Goal: Communication & Community: Answer question/provide support

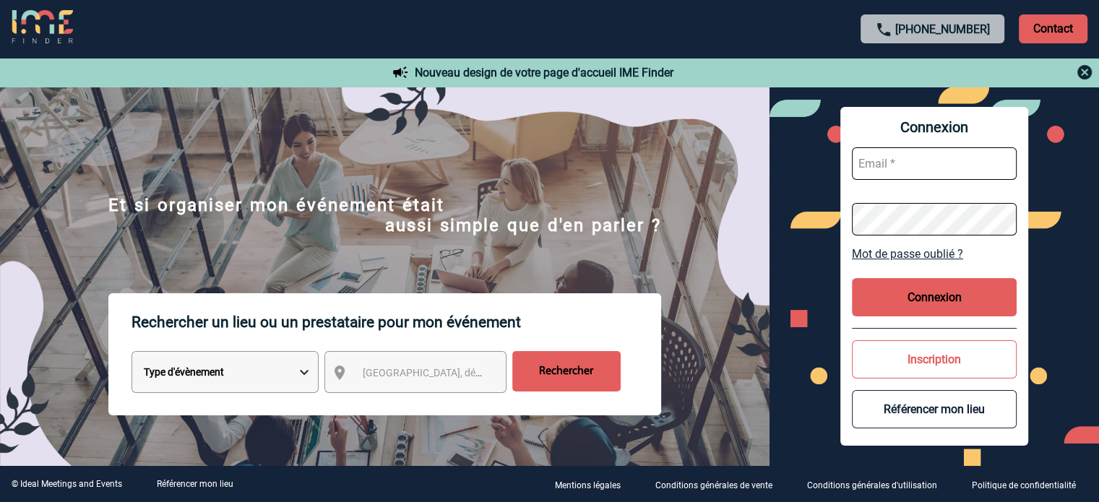
type input "eperiou@ime-groupe.com"
click at [919, 288] on button "Connexion" at bounding box center [934, 297] width 165 height 38
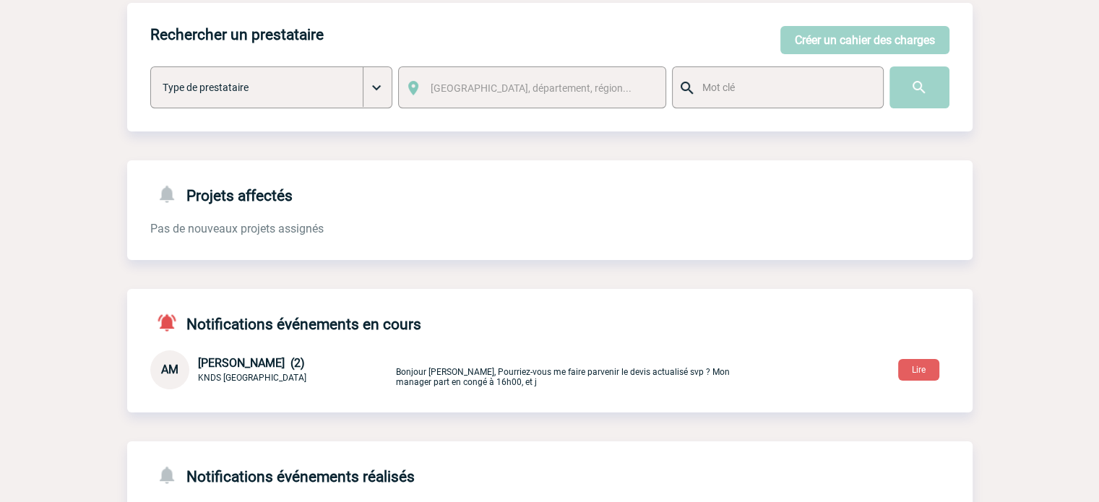
scroll to position [225, 0]
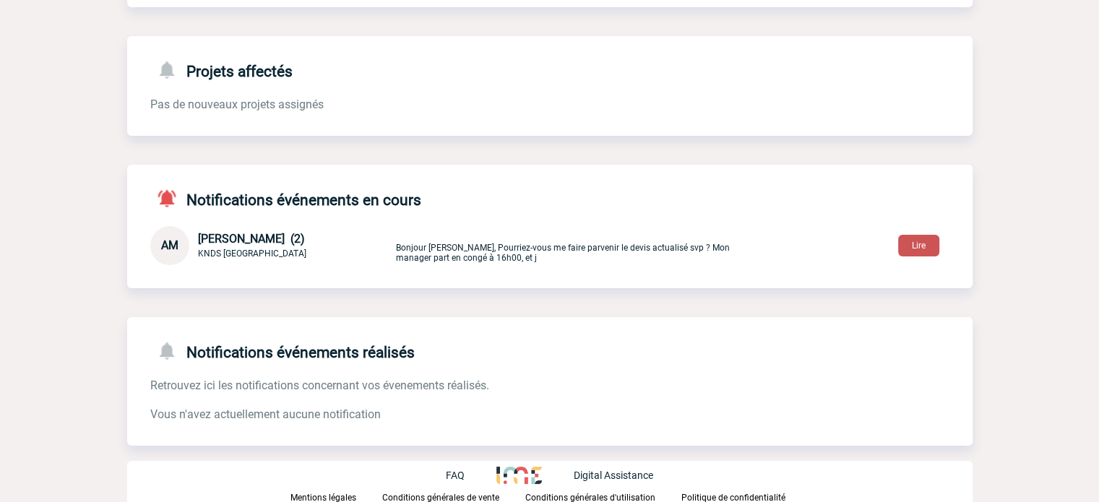
click at [900, 252] on button "Lire" at bounding box center [918, 246] width 41 height 22
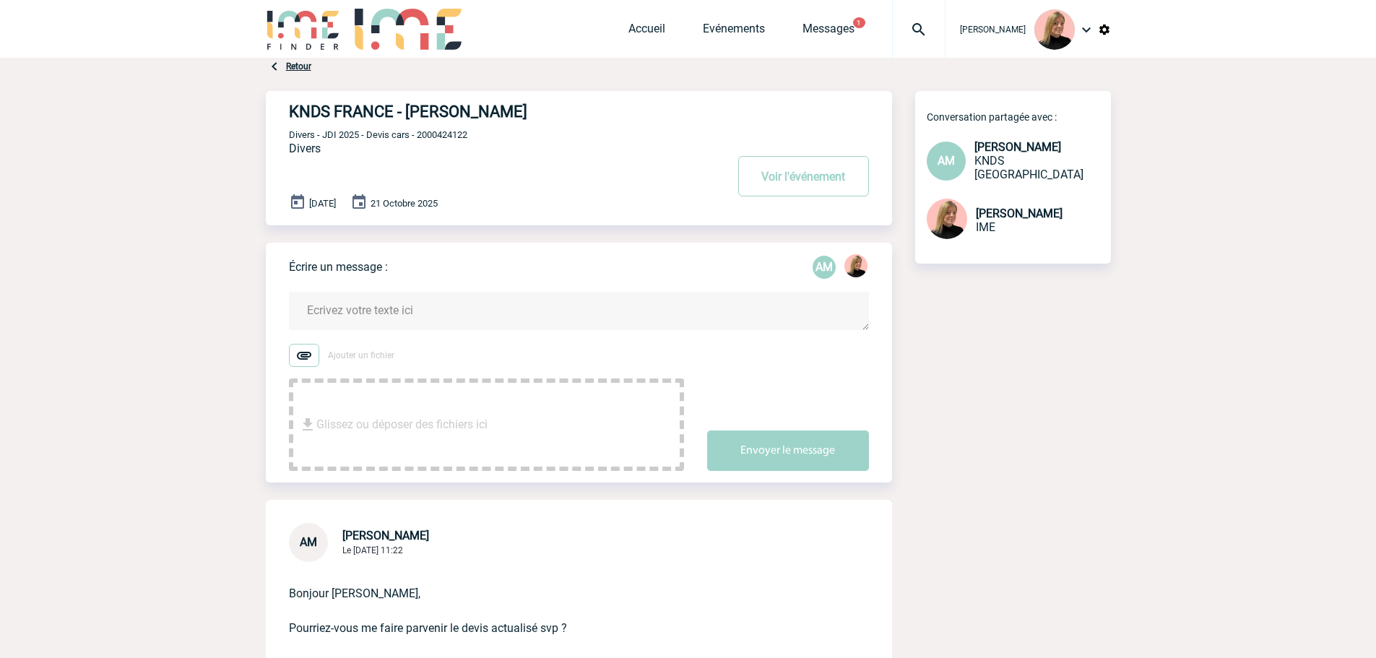
click at [398, 317] on textarea at bounding box center [579, 311] width 580 height 38
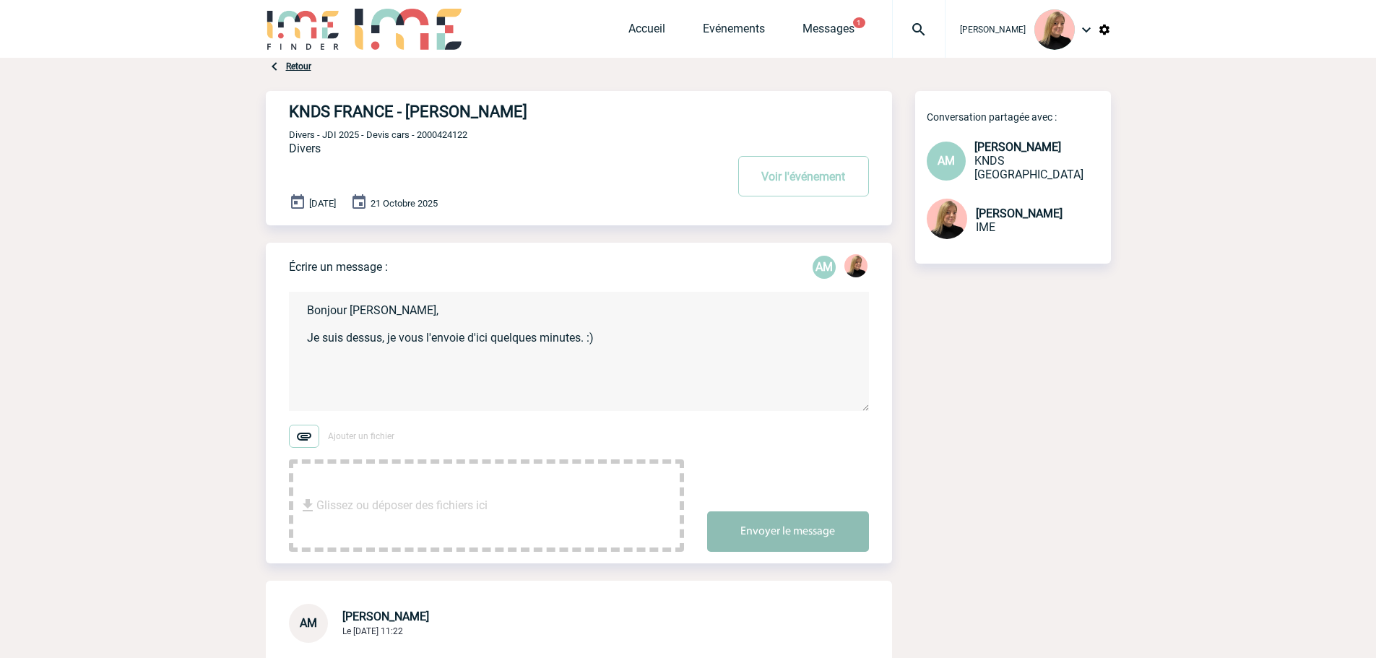
type textarea "Bonjour Aurélie, Je suis dessus, je vous l'envoie d'ici quelques minutes. :)"
click at [816, 501] on button "Envoyer le message" at bounding box center [788, 532] width 162 height 40
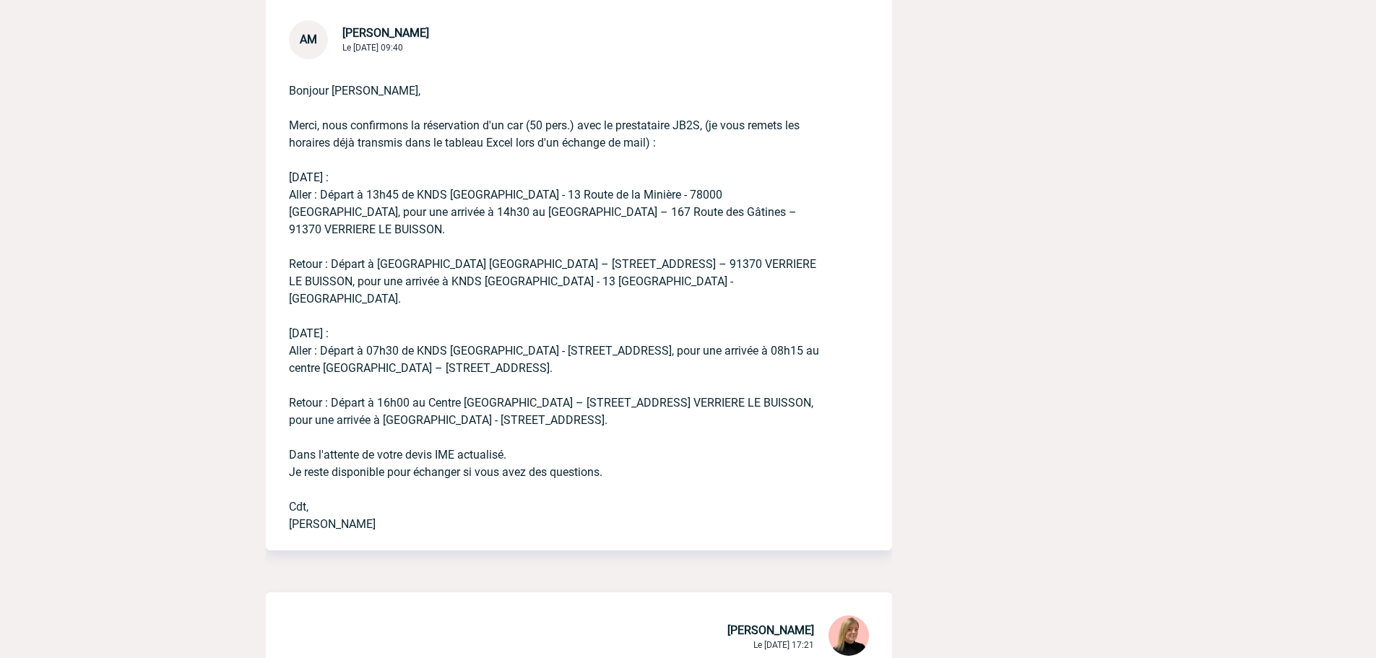
scroll to position [1012, 0]
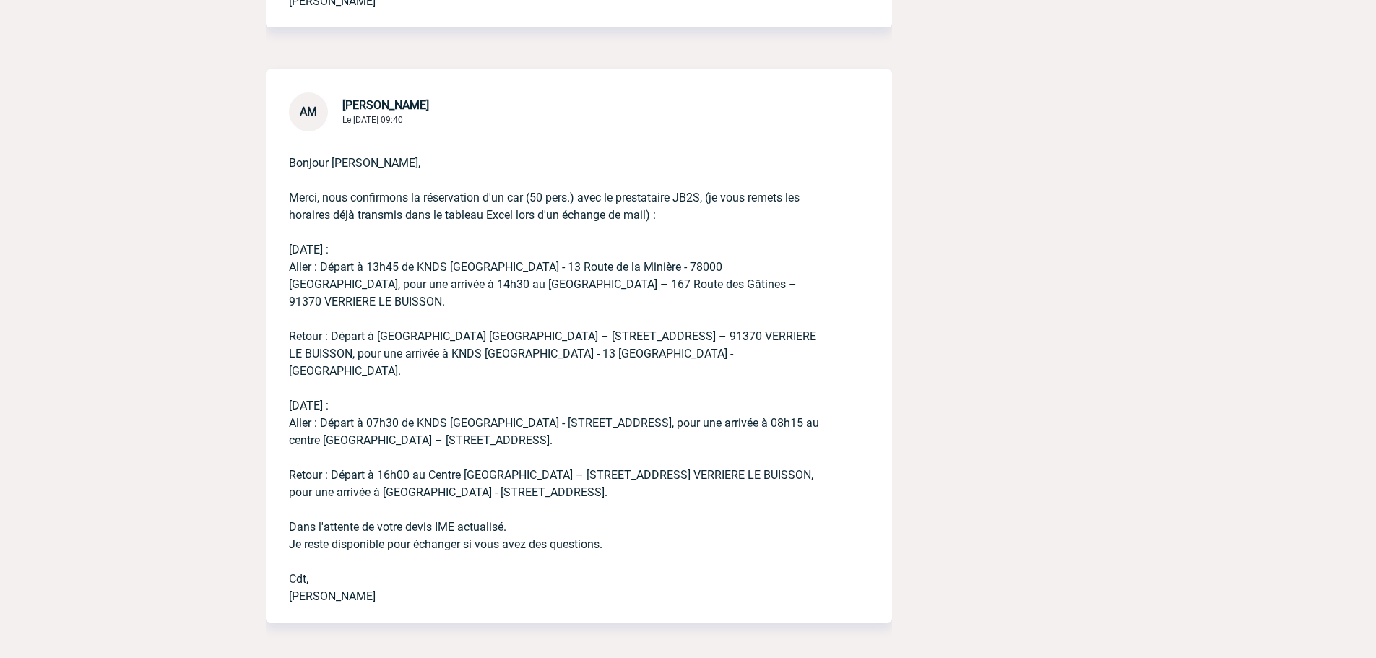
drag, startPoint x: 288, startPoint y: 249, endPoint x: 717, endPoint y: 457, distance: 476.3
click at [717, 457] on p "Bonjour Estelle, Merci, nous confirmons la réservation d'un car (50 pers.) avec…" at bounding box center [559, 369] width 540 height 474
copy p "20/10/2025 : Aller : Départ à 13h45 de KNDS Versailles - 13 Route de la Minière…"
click at [472, 245] on p "Bonjour Estelle, Merci, nous confirmons la réservation d'un car (50 pers.) avec…" at bounding box center [559, 369] width 540 height 474
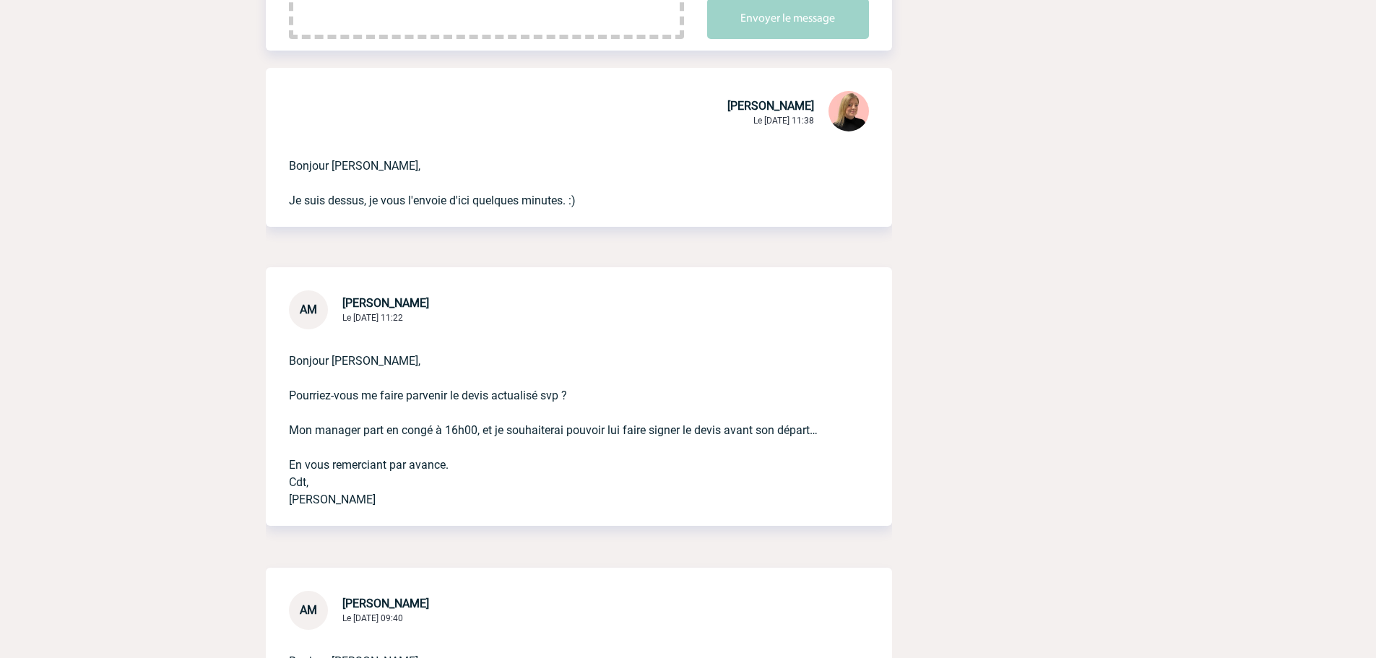
scroll to position [434, 0]
